Goal: Task Accomplishment & Management: Manage account settings

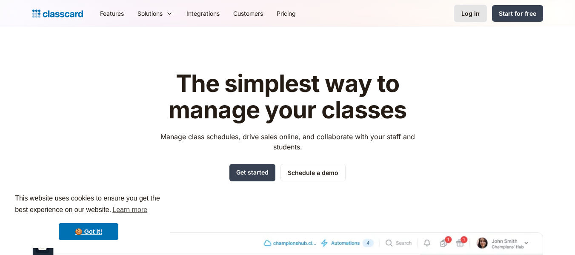
click at [473, 20] on link "Log in" at bounding box center [470, 13] width 33 height 17
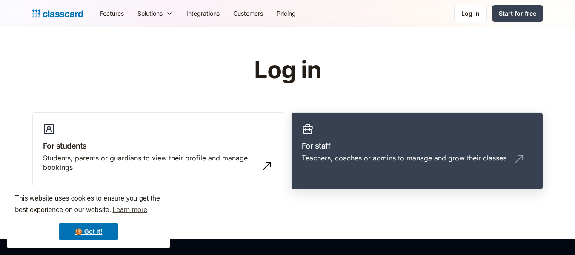
click at [411, 150] on h3 "For staff" at bounding box center [417, 145] width 231 height 11
